Goal: Understand process/instructions: Learn about a topic

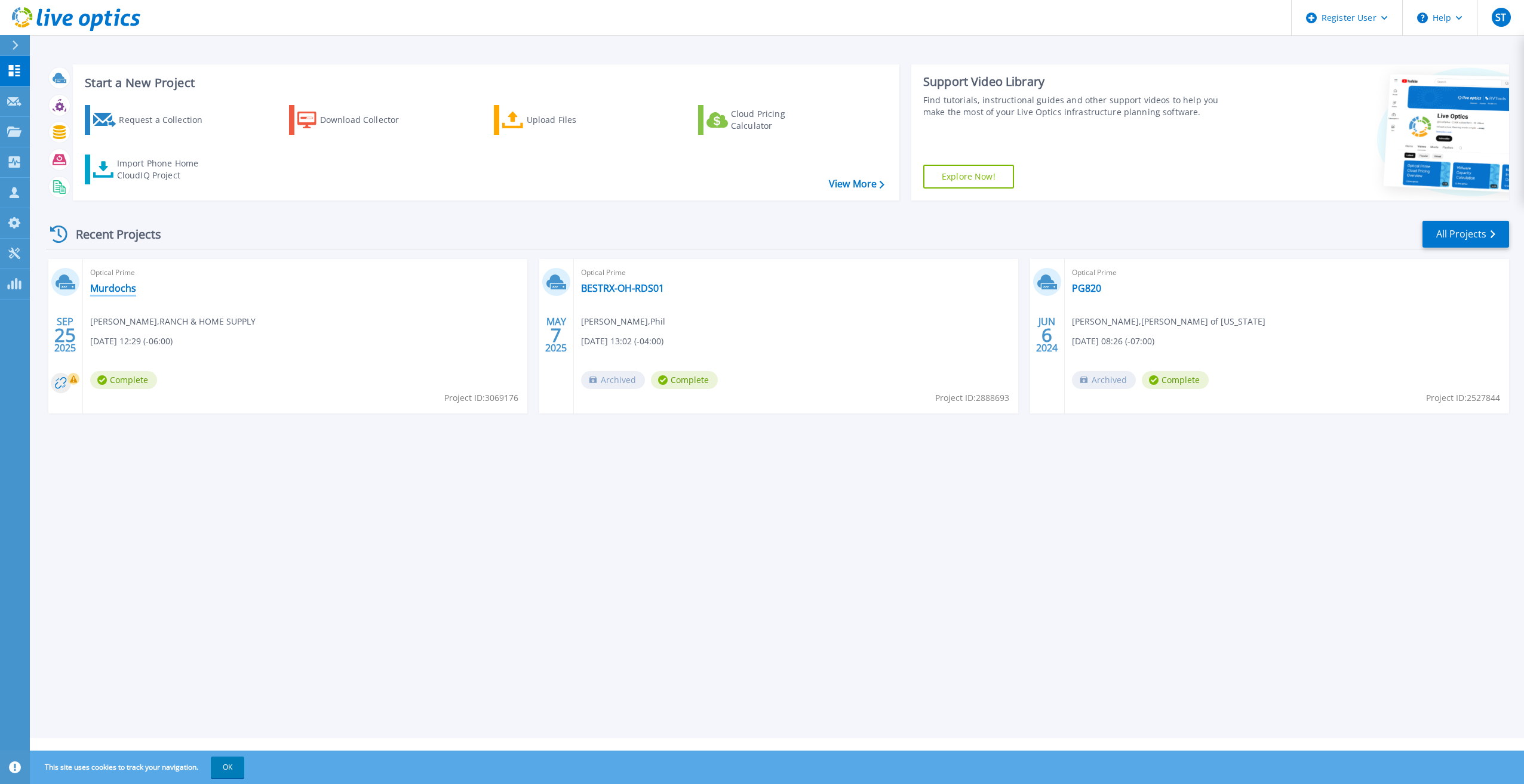
click at [98, 285] on link "Murdochs" at bounding box center [113, 289] width 46 height 12
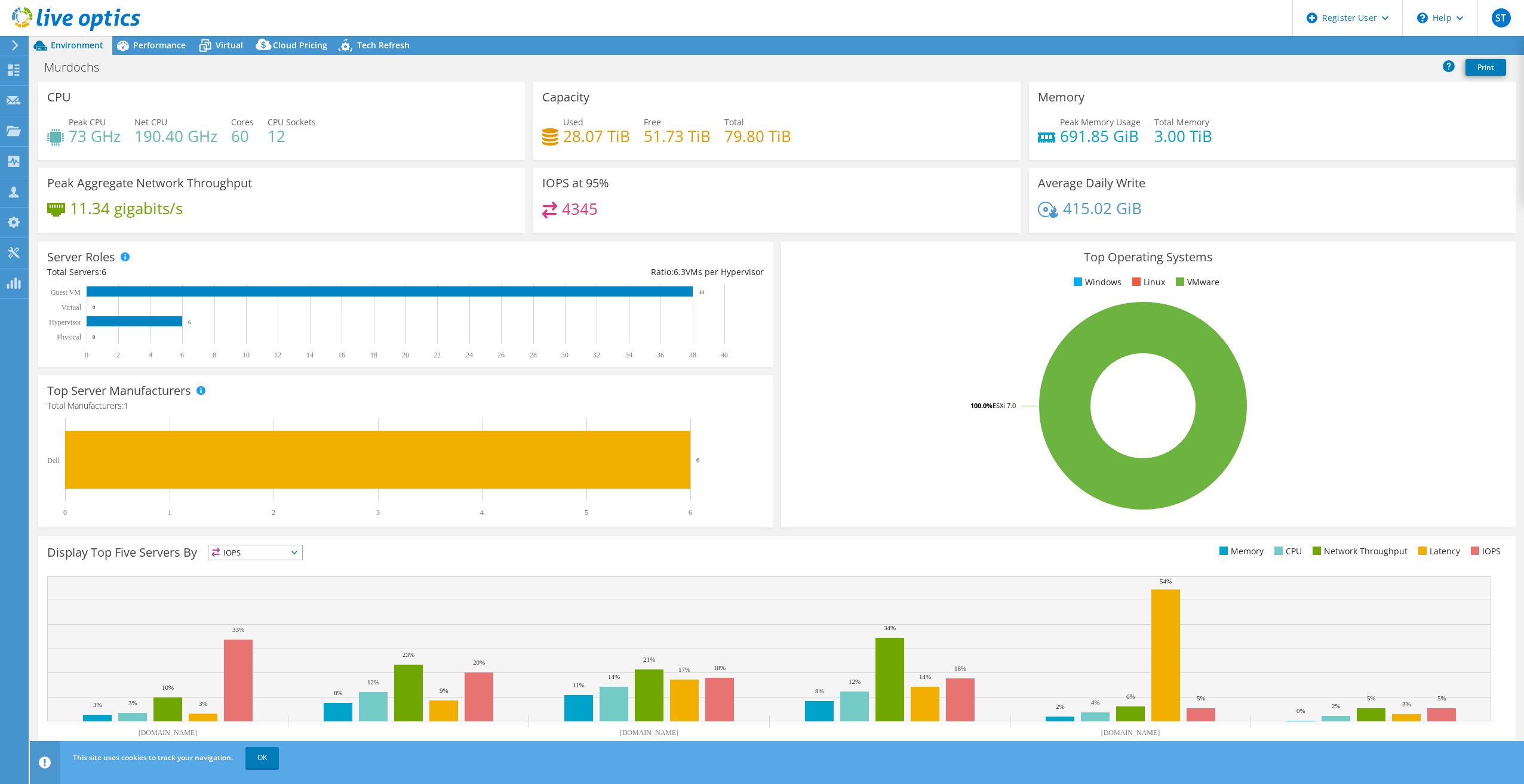
select select "USWest"
select select "USD"
click at [1450, 67] on icon at bounding box center [1448, 66] width 12 height 12
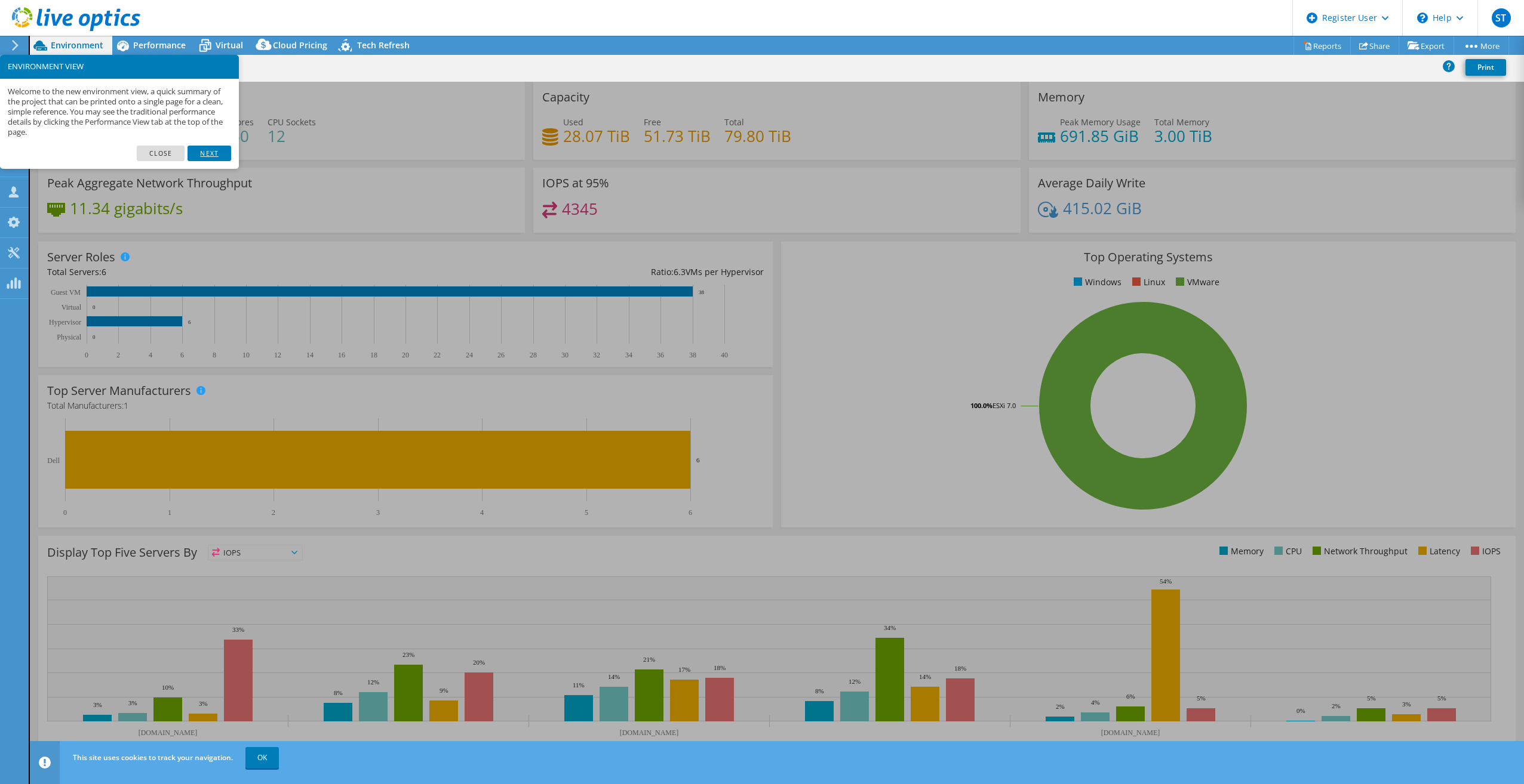
click at [204, 157] on link "Next" at bounding box center [209, 153] width 43 height 15
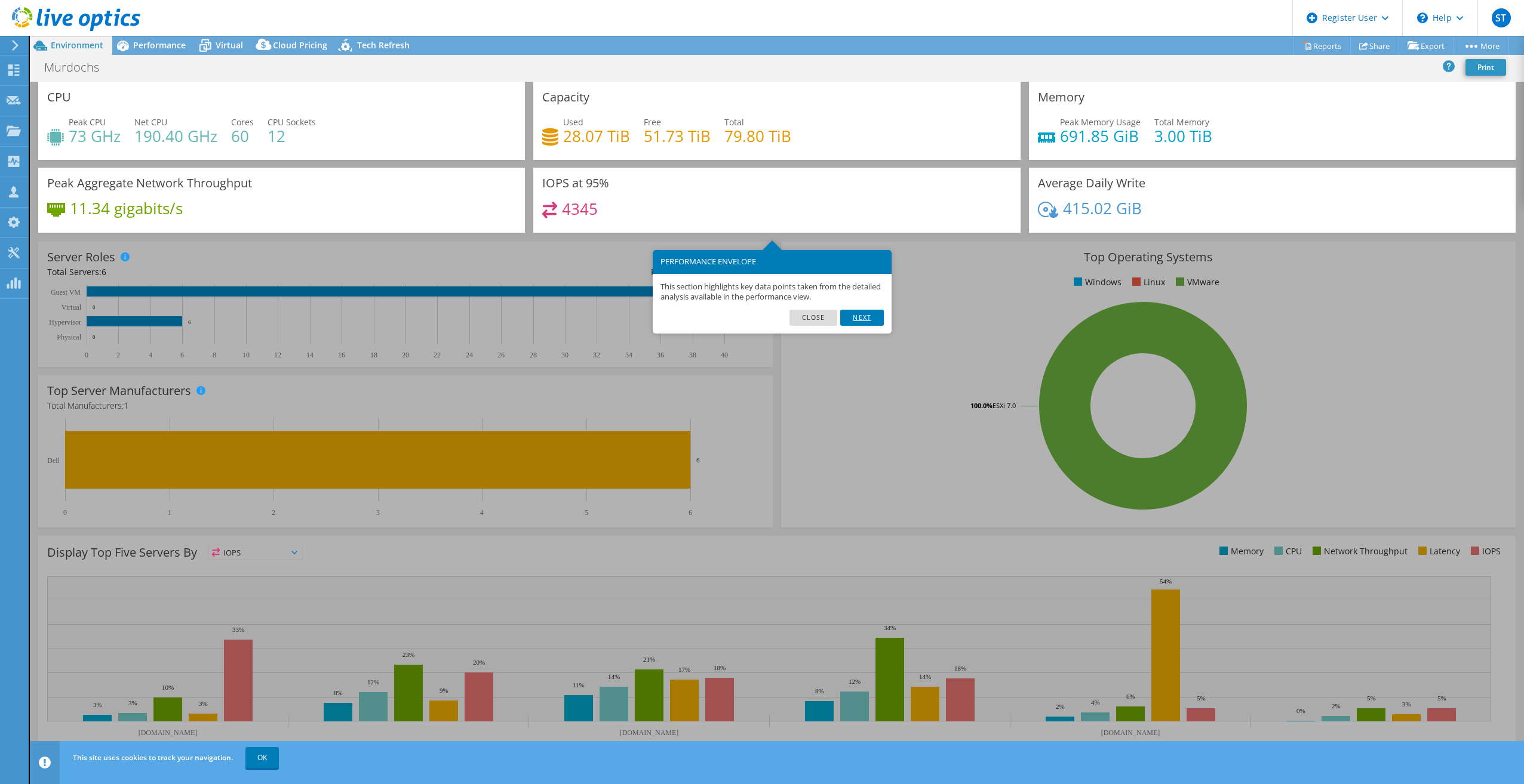
click at [877, 316] on link "Next" at bounding box center [861, 317] width 43 height 15
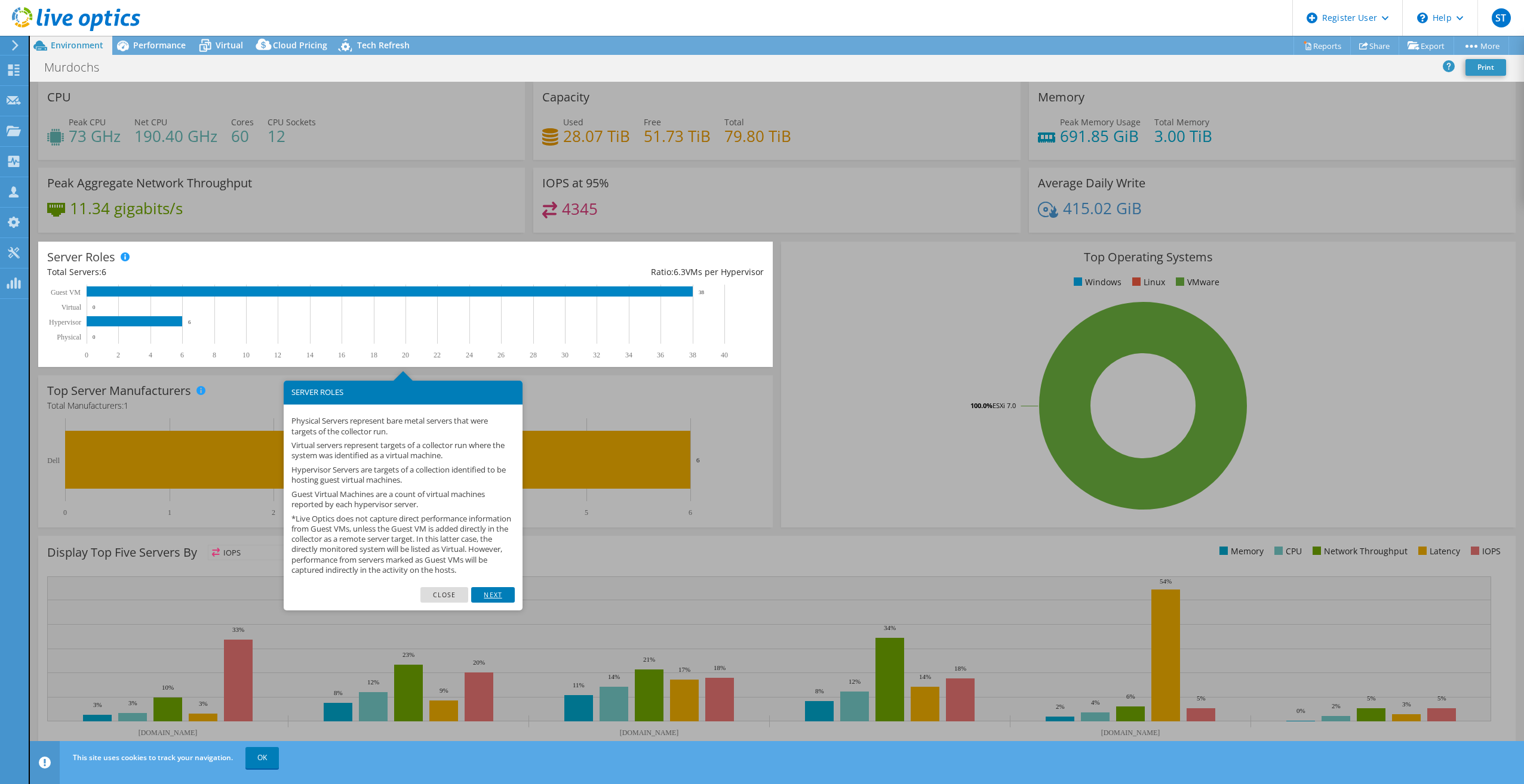
click at [490, 603] on link "Next" at bounding box center [492, 595] width 43 height 15
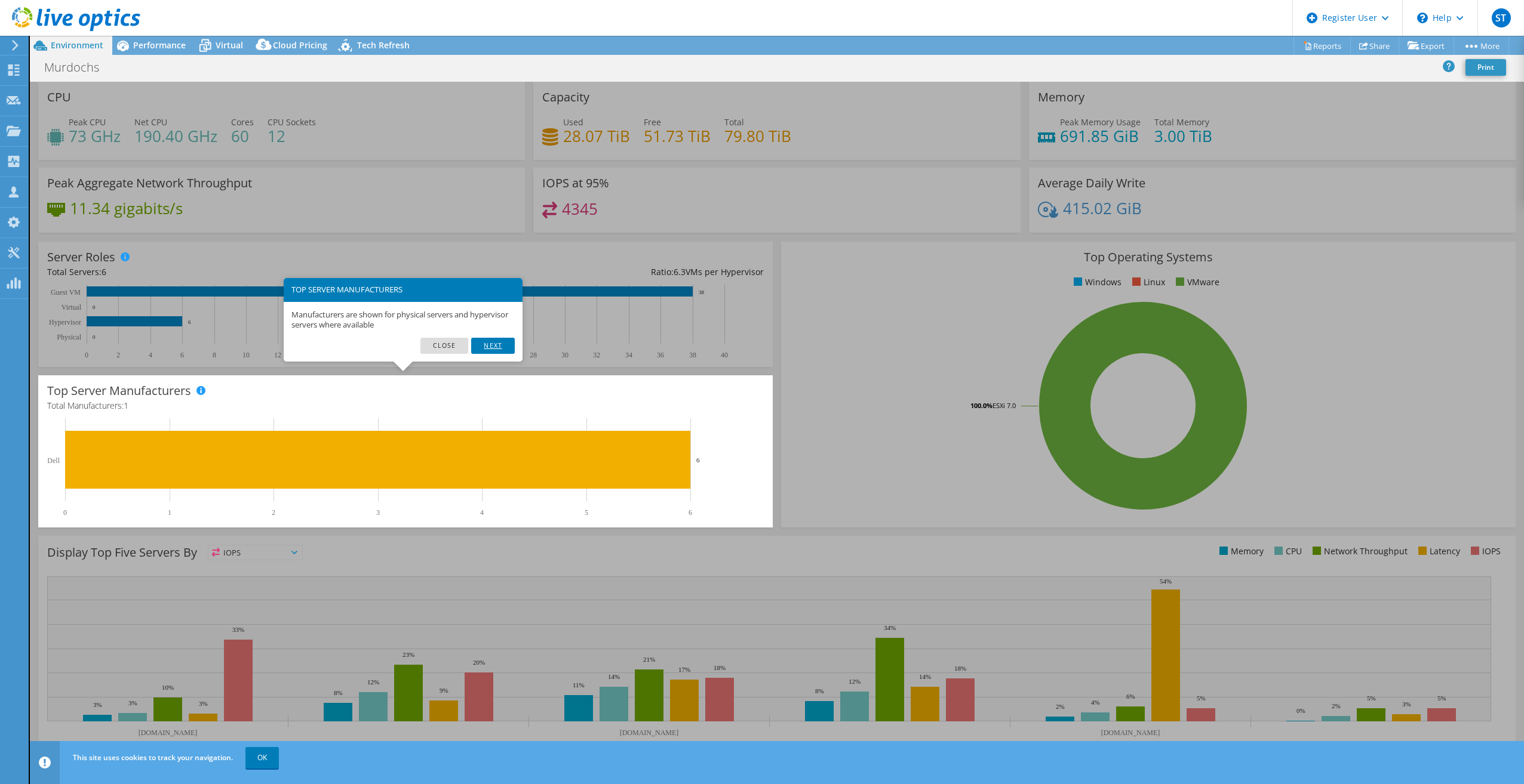
click at [506, 344] on link "Next" at bounding box center [492, 345] width 43 height 15
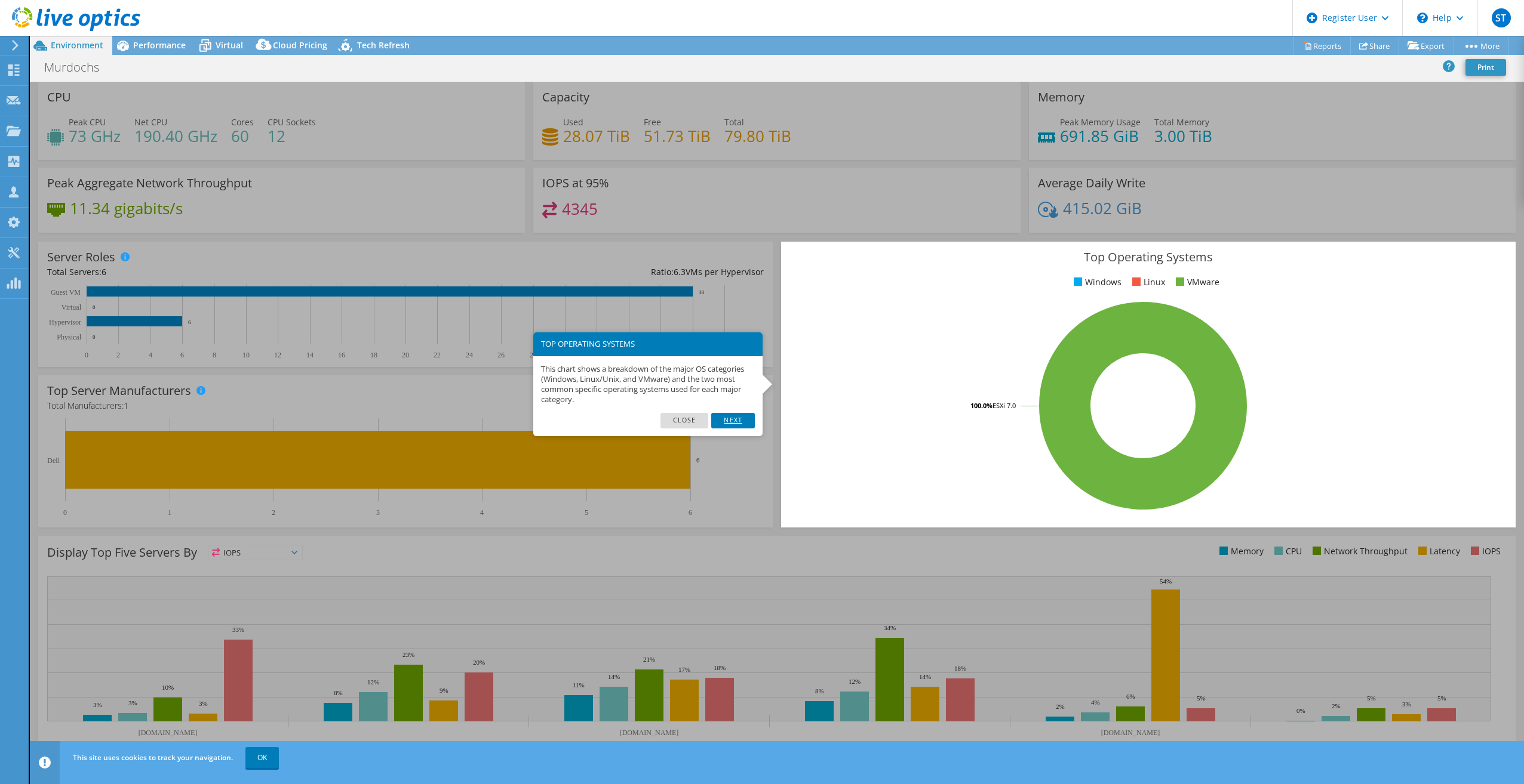
click at [720, 414] on link "Next" at bounding box center [733, 420] width 43 height 15
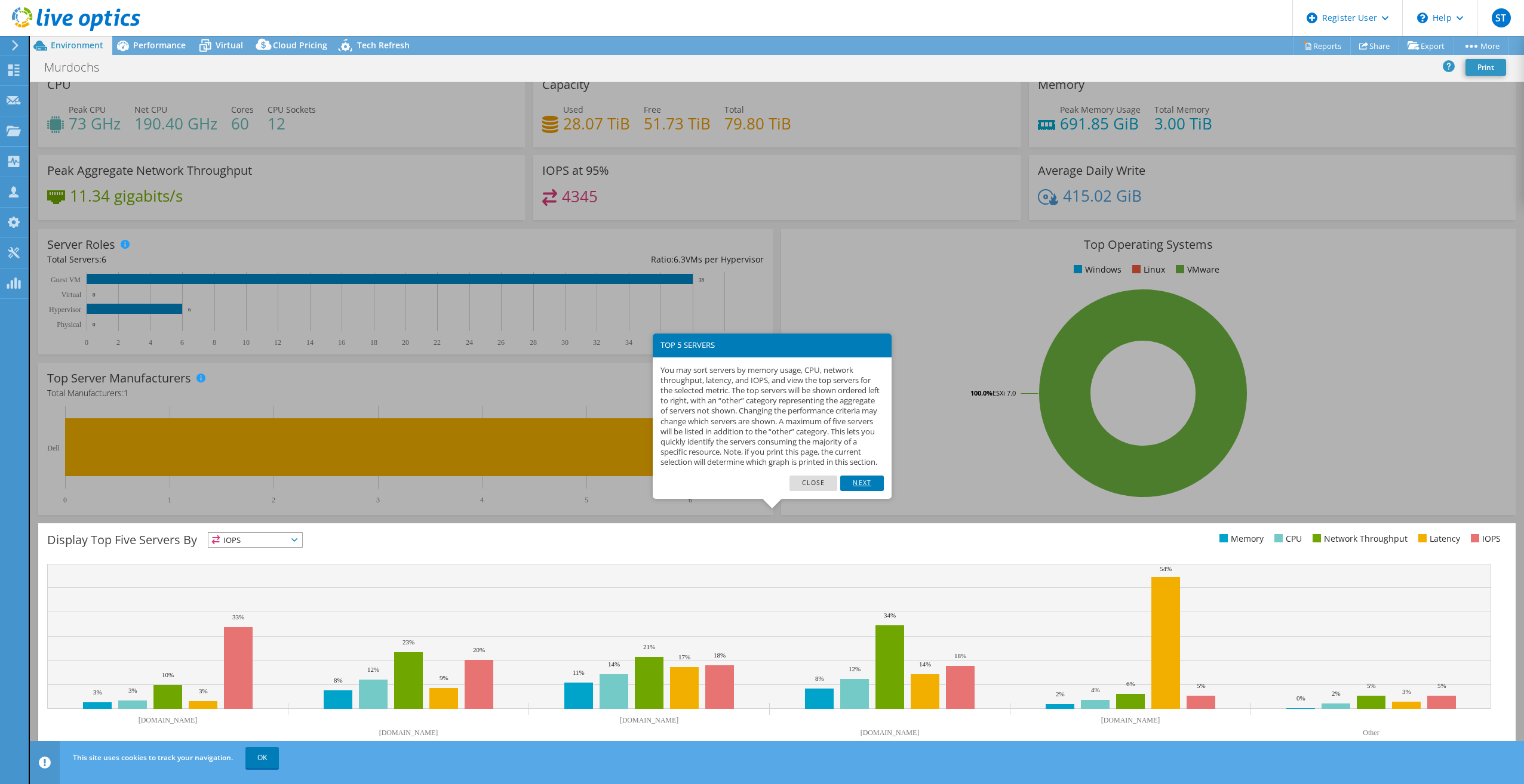
click at [847, 489] on link "Next" at bounding box center [861, 483] width 43 height 15
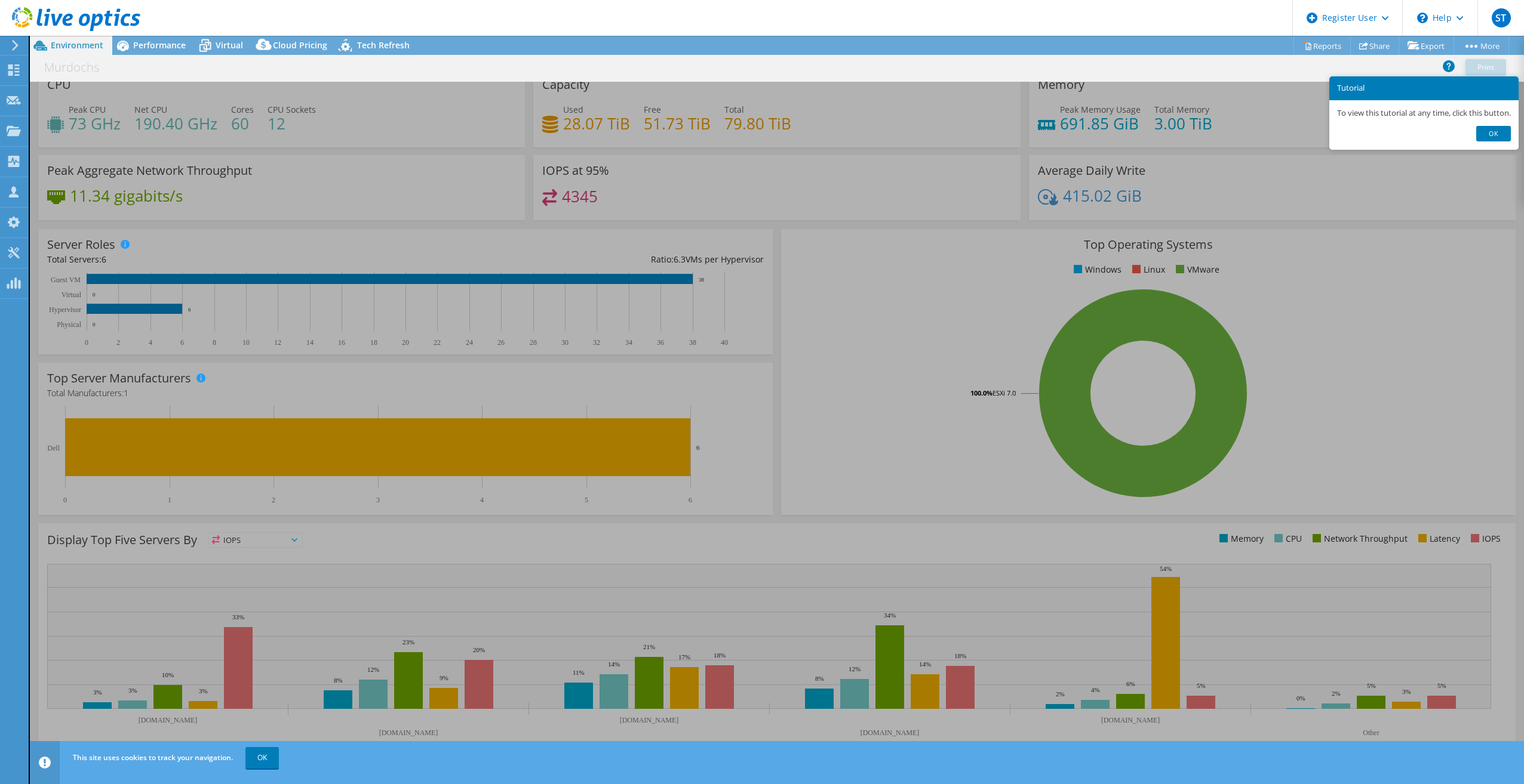
click at [1503, 142] on footer "Ok" at bounding box center [1424, 138] width 190 height 24
click at [1501, 134] on link "Ok" at bounding box center [1493, 133] width 35 height 15
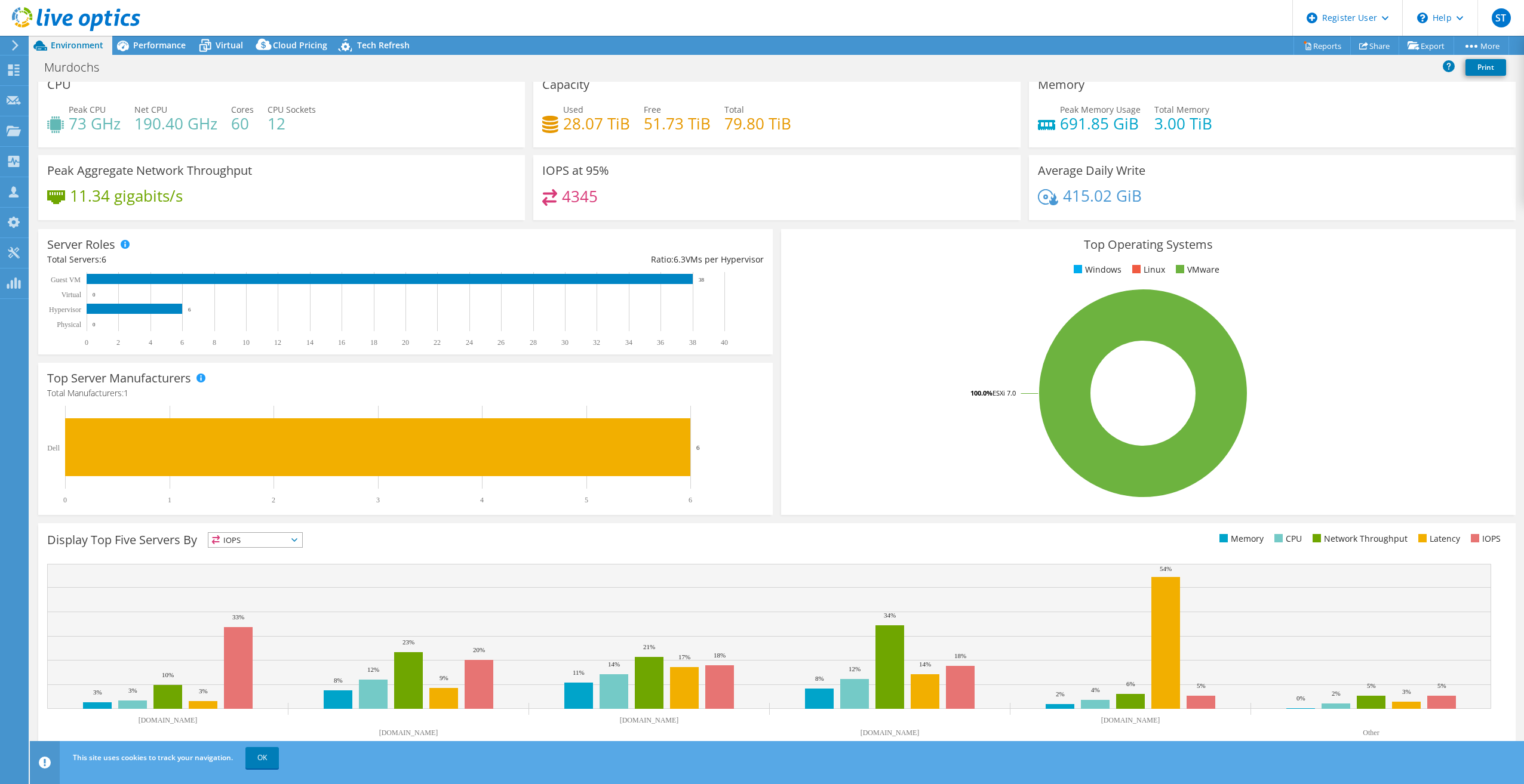
click at [1101, 122] on h4 "691.85 GiB" at bounding box center [1100, 124] width 80 height 13
